Goal: Task Accomplishment & Management: Manage account settings

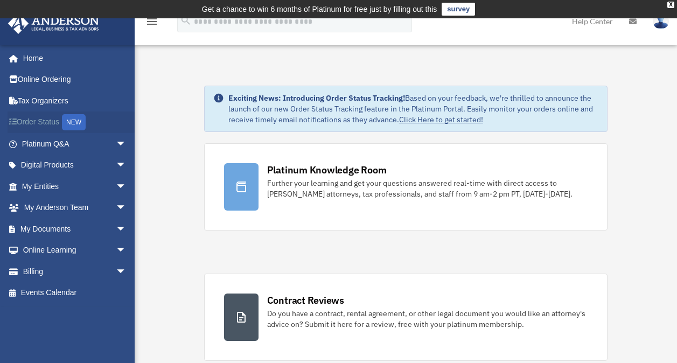
click at [56, 122] on link "Order Status NEW" at bounding box center [75, 122] width 135 height 22
click at [665, 26] on img at bounding box center [660, 21] width 16 height 16
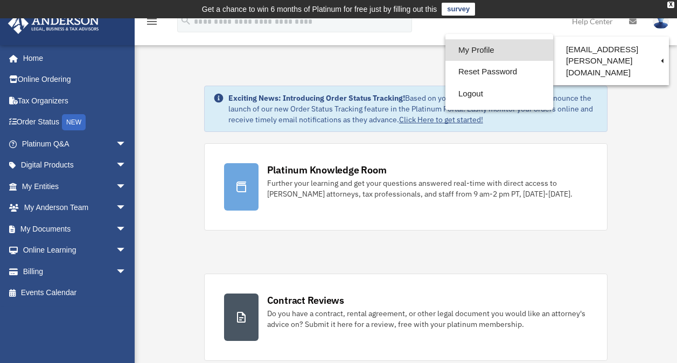
click at [445, 54] on link "My Profile" at bounding box center [499, 50] width 108 height 22
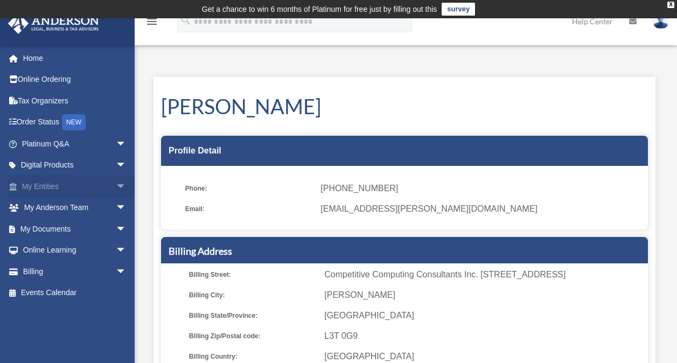
click at [116, 186] on span "arrow_drop_down" at bounding box center [127, 186] width 22 height 22
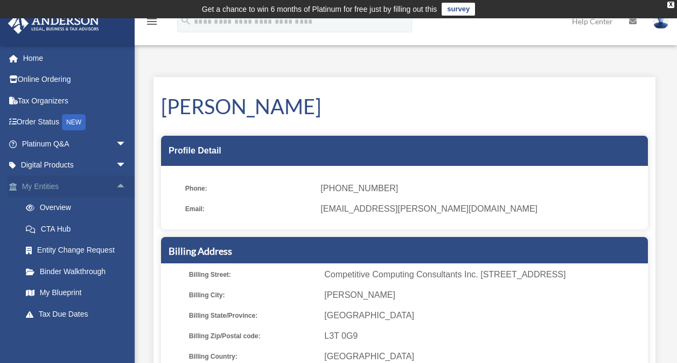
click at [116, 186] on span "arrow_drop_up" at bounding box center [127, 186] width 22 height 22
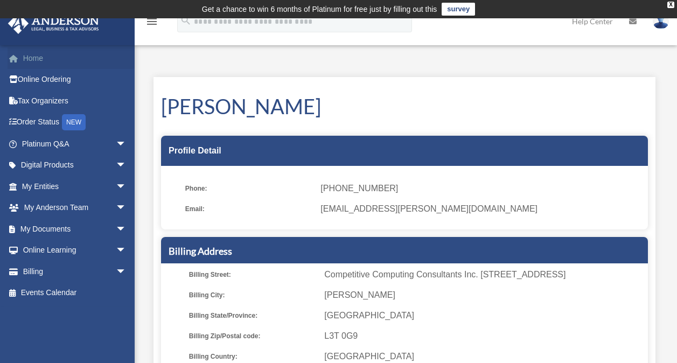
click at [26, 65] on link "Home" at bounding box center [75, 58] width 135 height 22
click at [31, 59] on link "Home" at bounding box center [75, 58] width 135 height 22
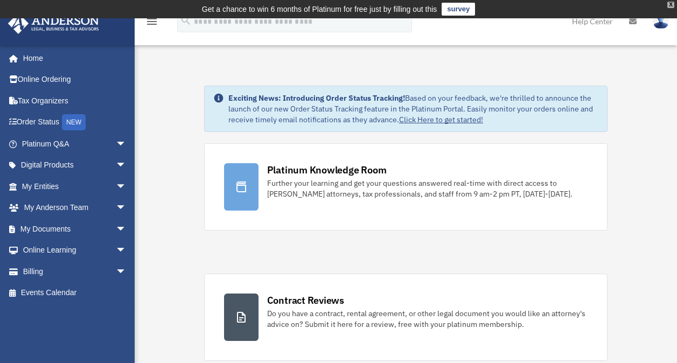
click at [672, 6] on div "X" at bounding box center [670, 5] width 7 height 6
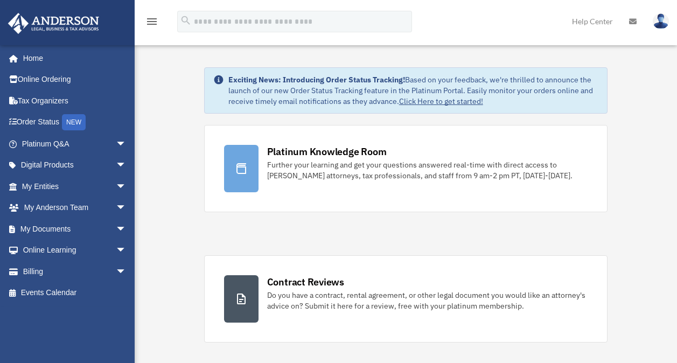
click at [652, 15] on link at bounding box center [660, 20] width 32 height 47
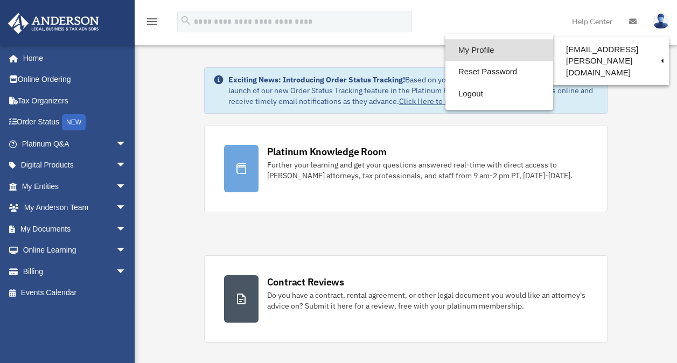
click at [445, 51] on link "My Profile" at bounding box center [499, 50] width 108 height 22
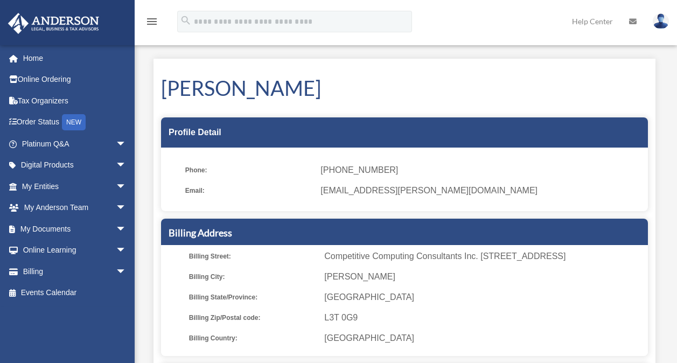
click at [663, 25] on img at bounding box center [660, 21] width 16 height 16
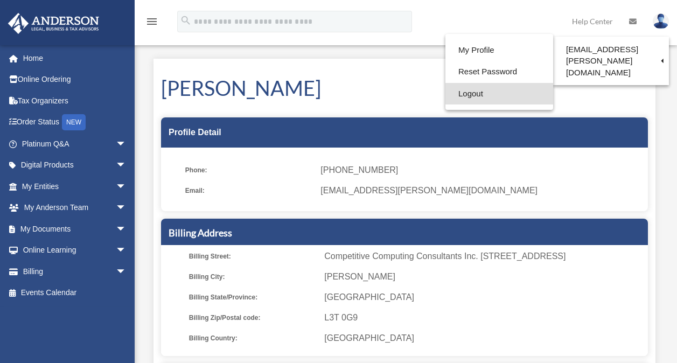
click at [445, 92] on link "Logout" at bounding box center [499, 94] width 108 height 22
